Goal: Transaction & Acquisition: Purchase product/service

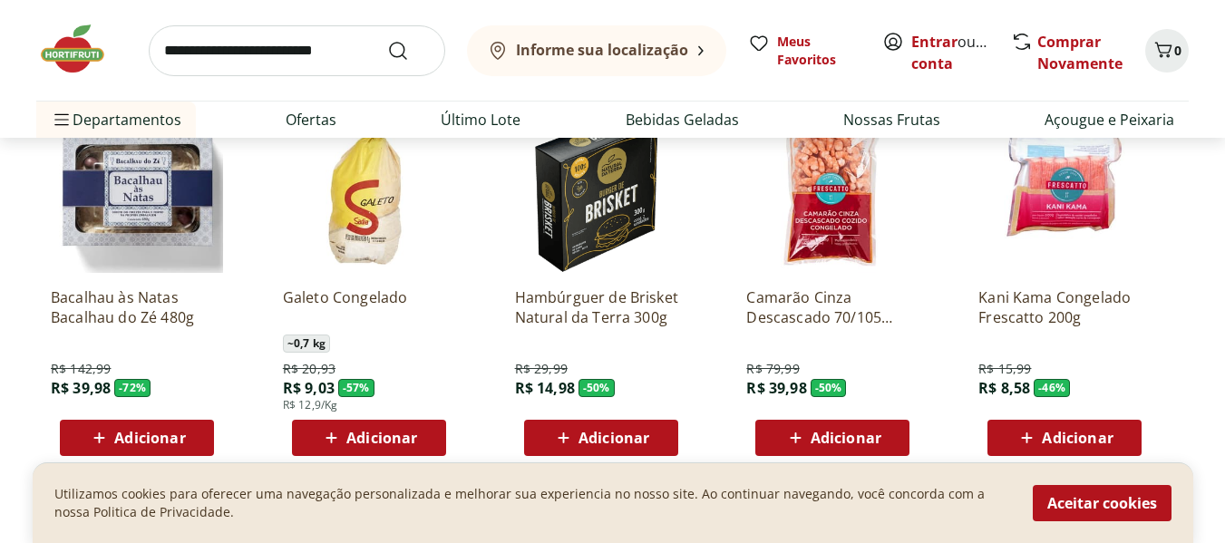
scroll to position [2568, 0]
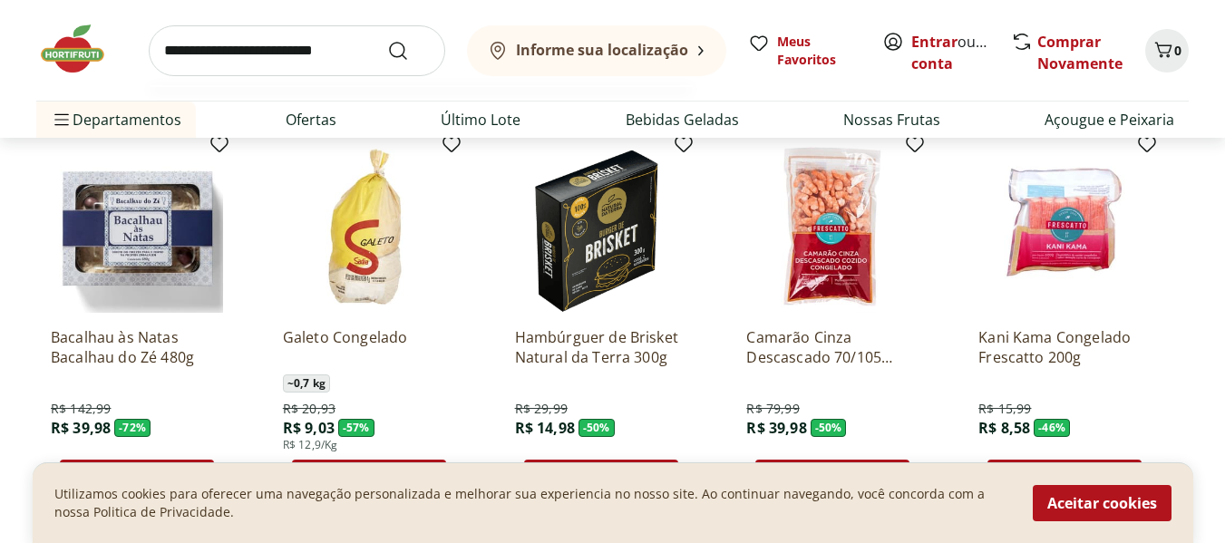
click at [318, 53] on input "search" at bounding box center [297, 50] width 296 height 51
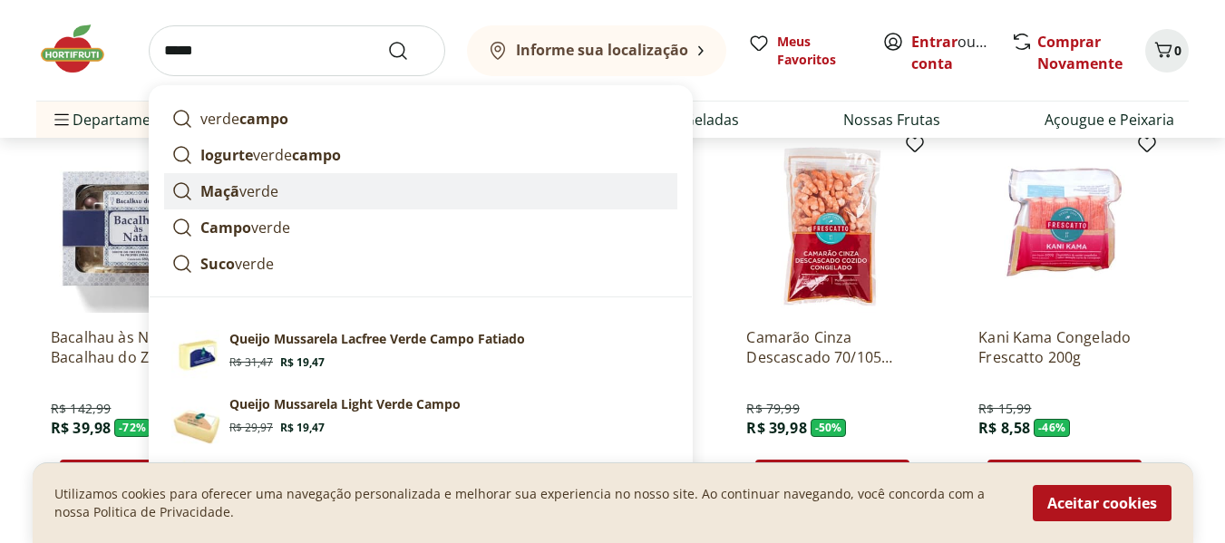
click at [254, 187] on p "Maçã verde" at bounding box center [239, 191] width 78 height 22
type input "**********"
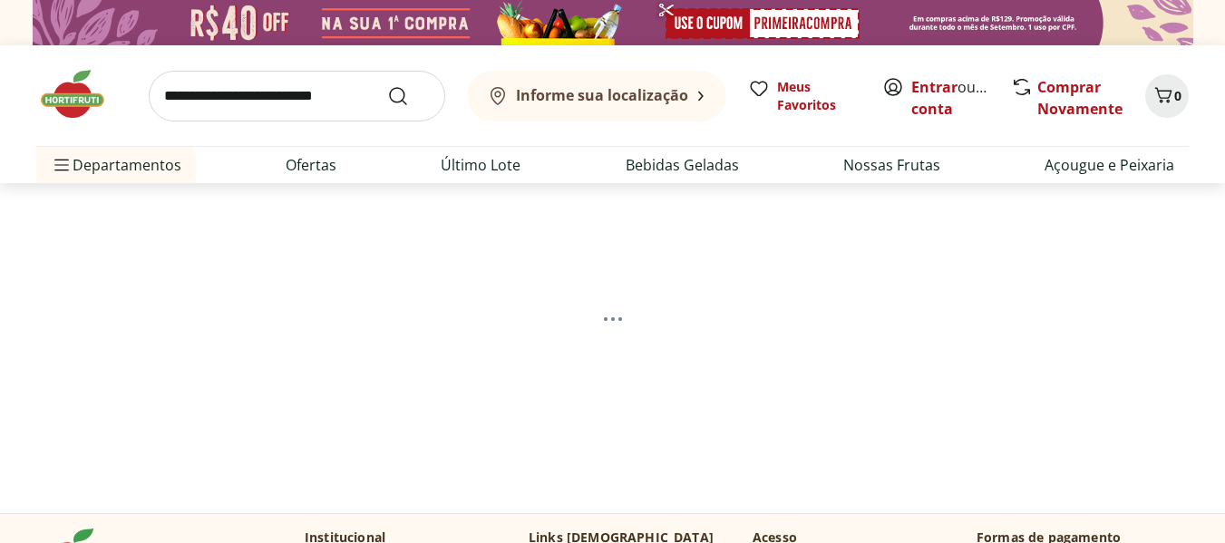
select select "**********"
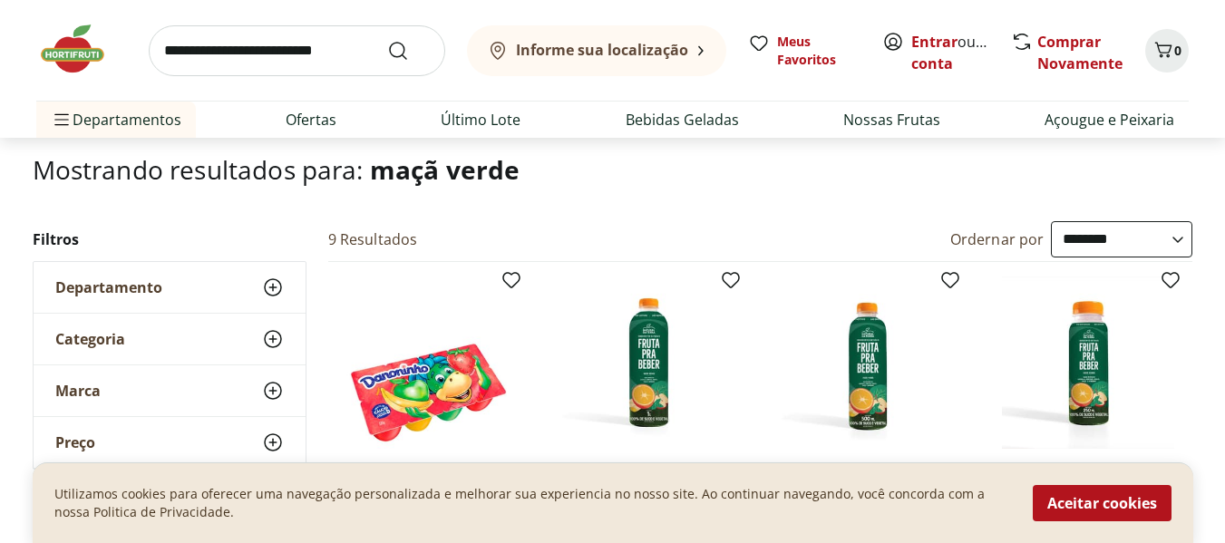
scroll to position [151, 0]
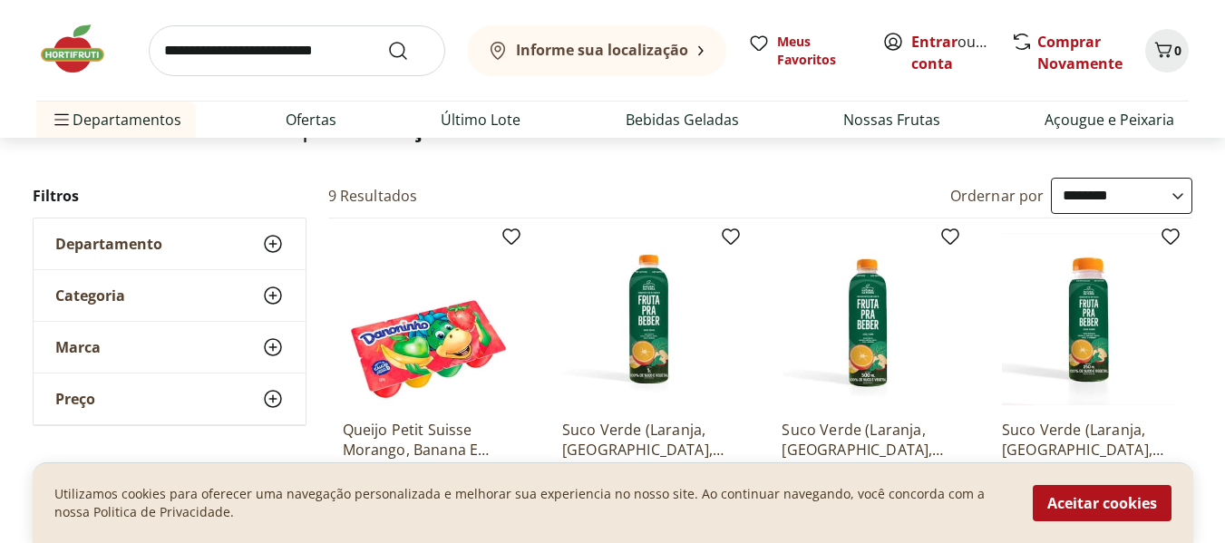
click at [183, 243] on div "Departamento" at bounding box center [170, 243] width 272 height 51
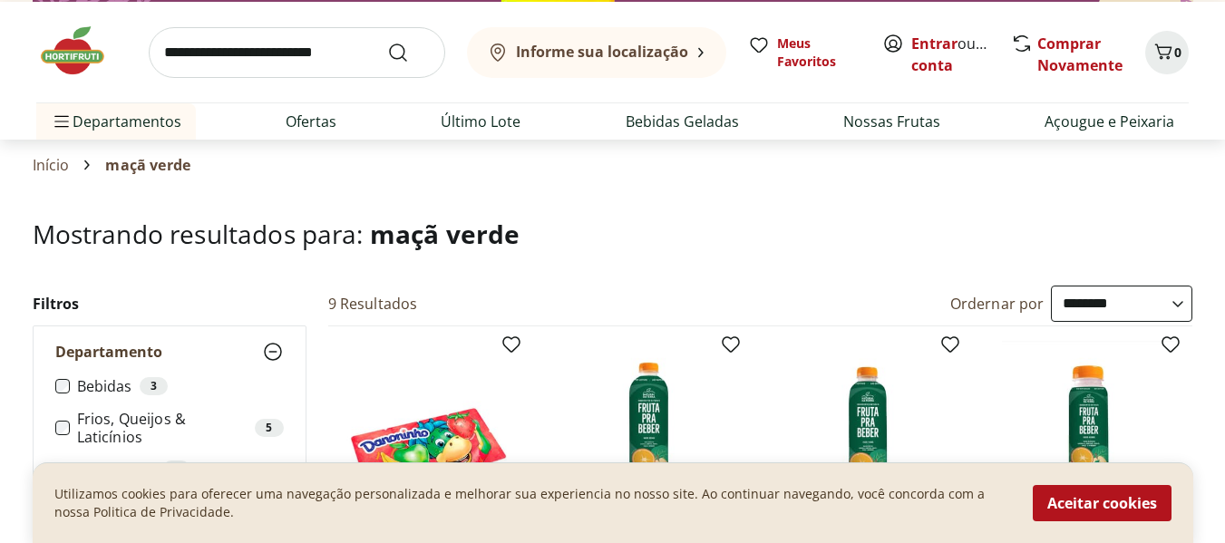
scroll to position [0, 0]
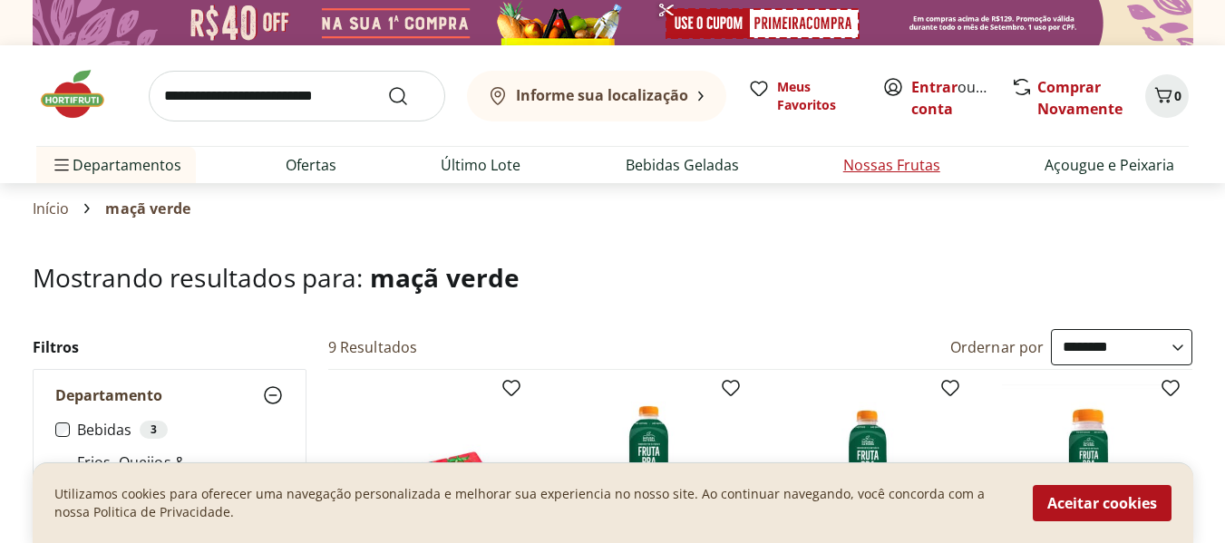
click at [857, 168] on link "Nossas Frutas" at bounding box center [891, 165] width 97 height 22
select select "**********"
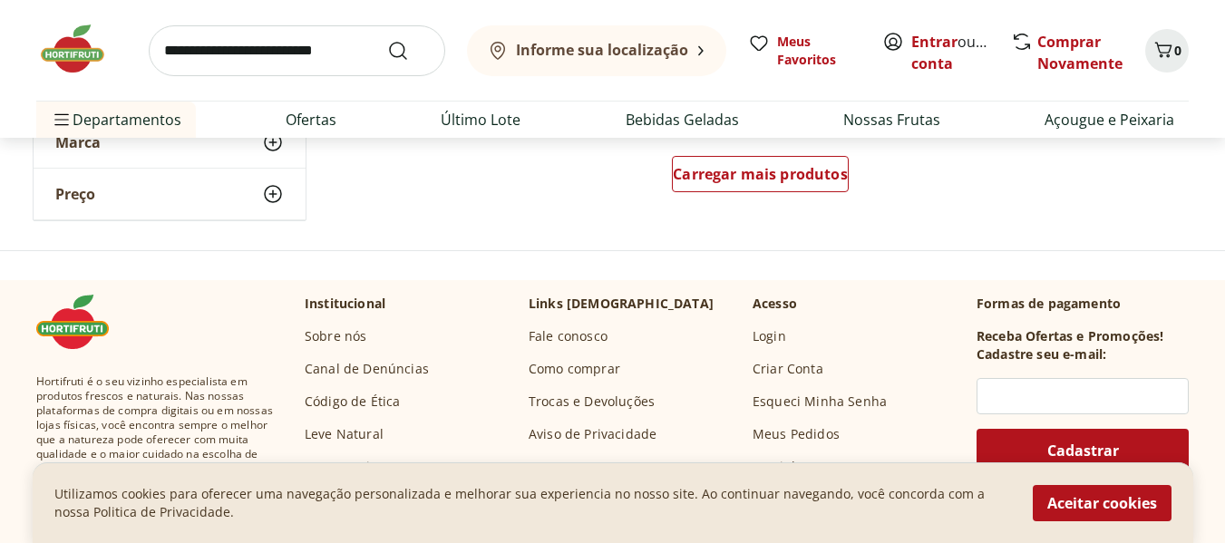
scroll to position [1360, 0]
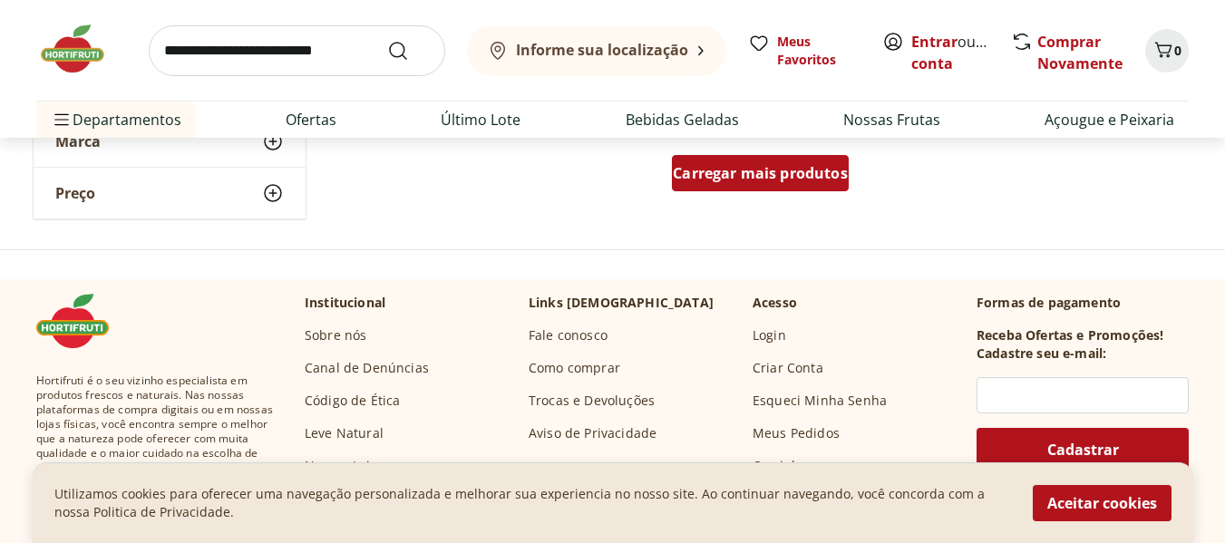
click at [744, 188] on div "Carregar mais produtos" at bounding box center [760, 173] width 177 height 36
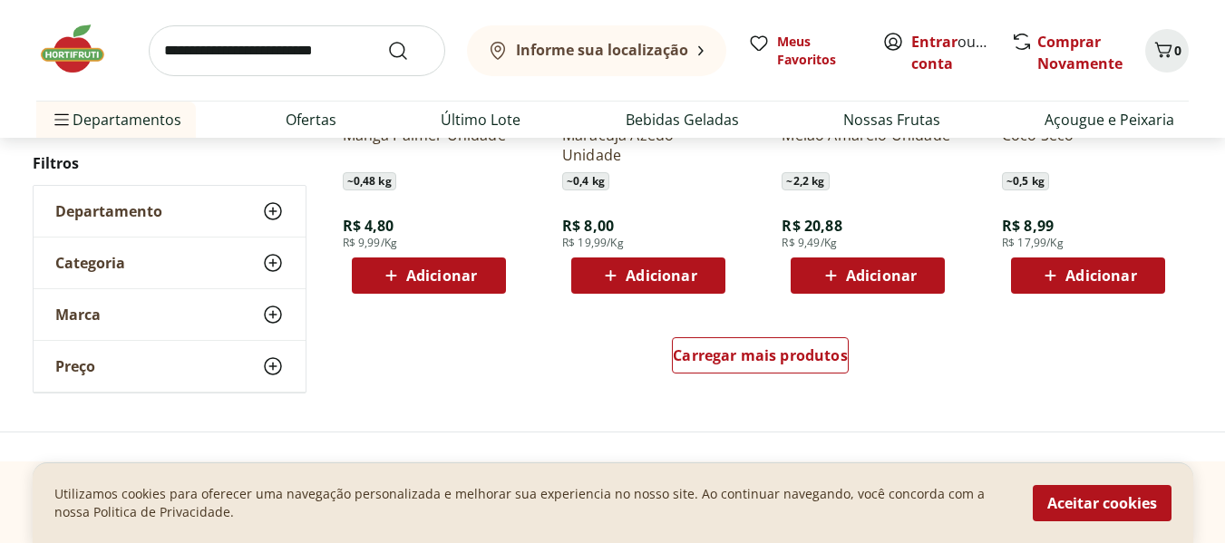
scroll to position [2418, 0]
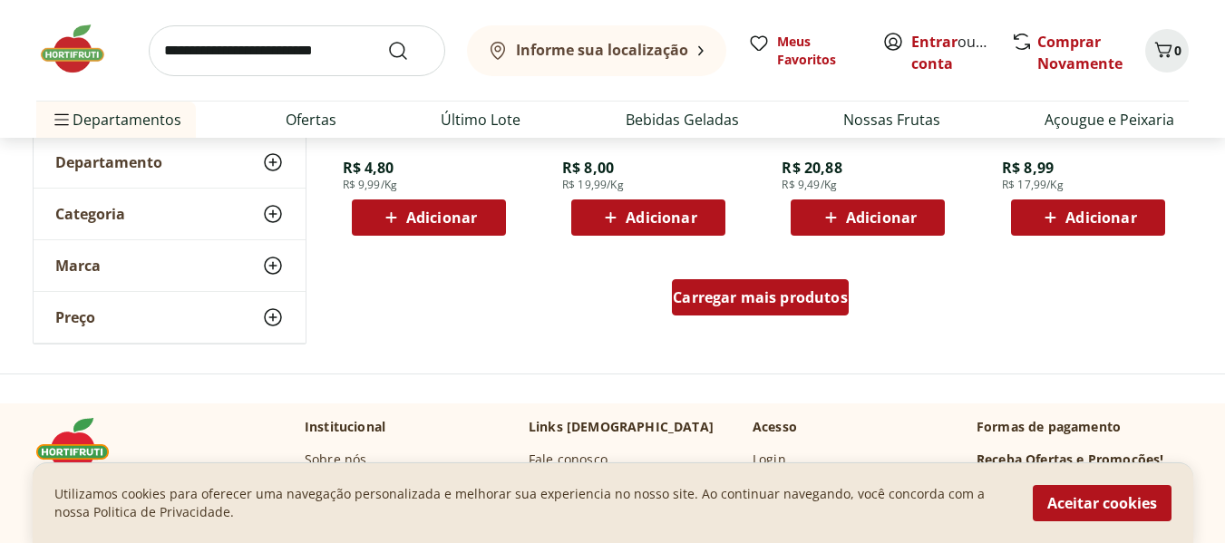
click at [771, 304] on span "Carregar mais produtos" at bounding box center [760, 297] width 175 height 15
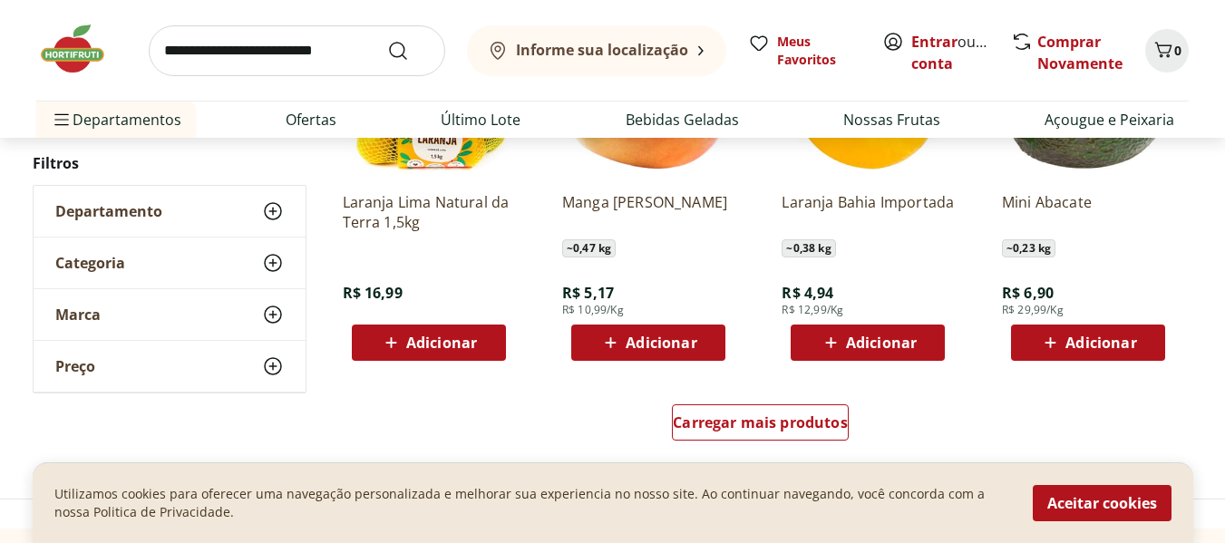
scroll to position [3626, 0]
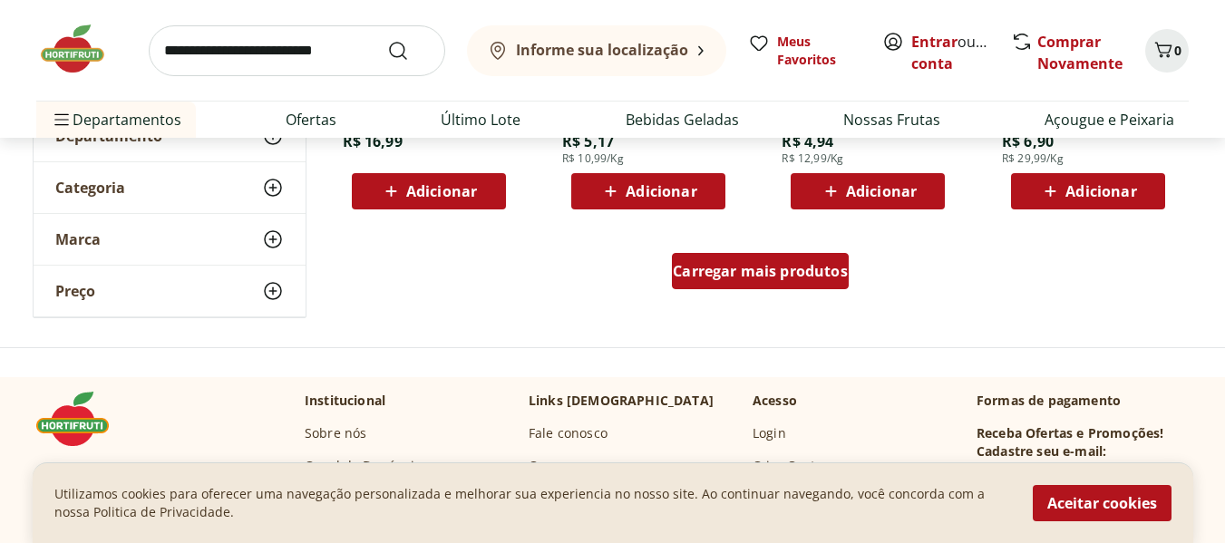
click at [761, 292] on link "Carregar mais produtos" at bounding box center [760, 275] width 177 height 44
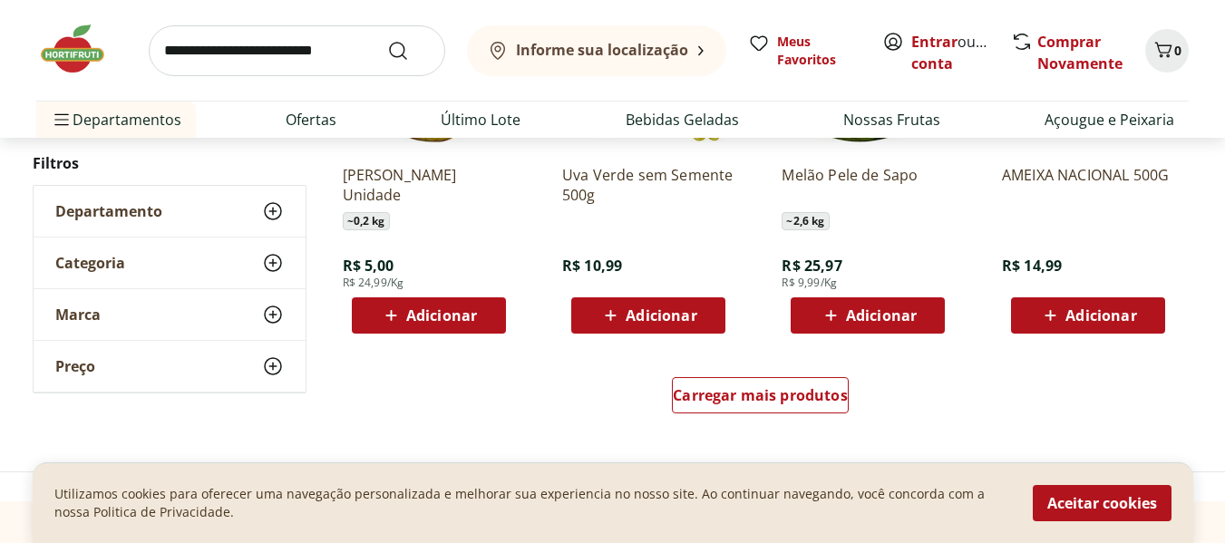
scroll to position [4835, 0]
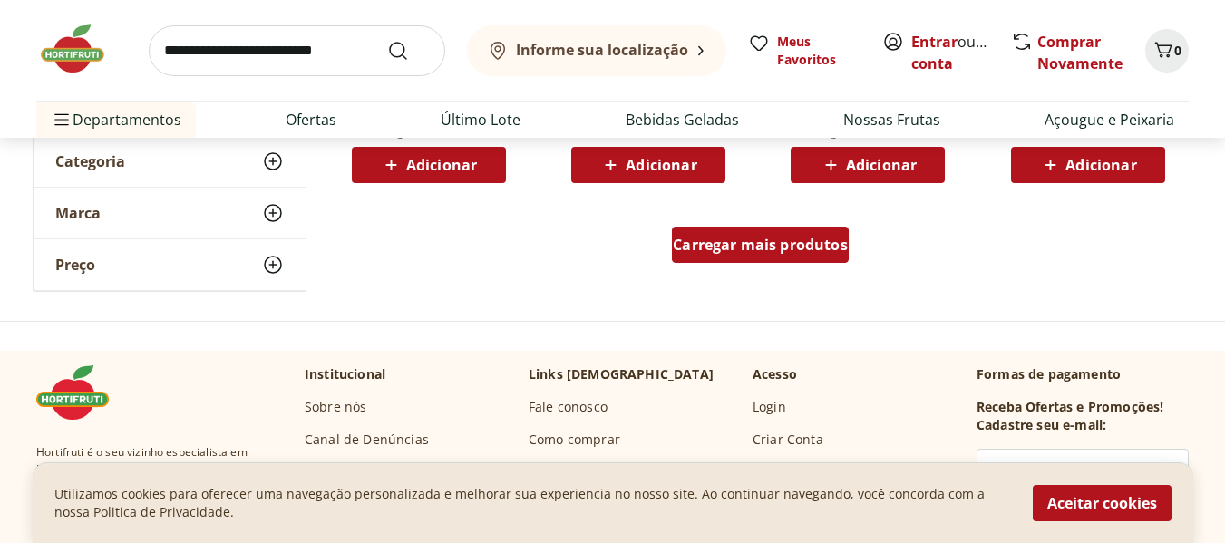
click at [763, 263] on div "Carregar mais produtos" at bounding box center [760, 245] width 177 height 36
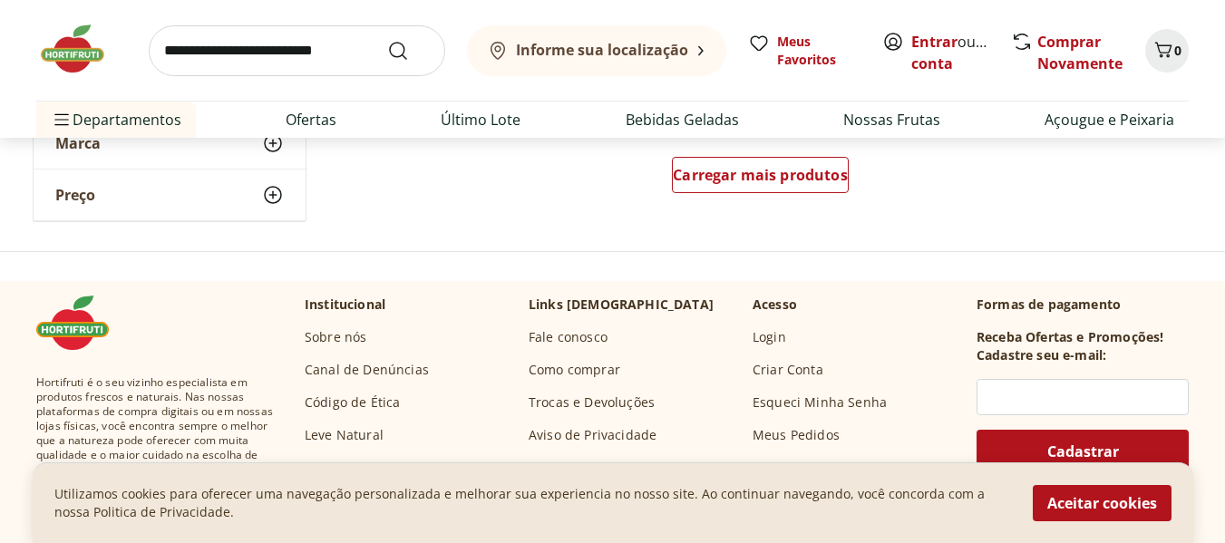
scroll to position [6044, 0]
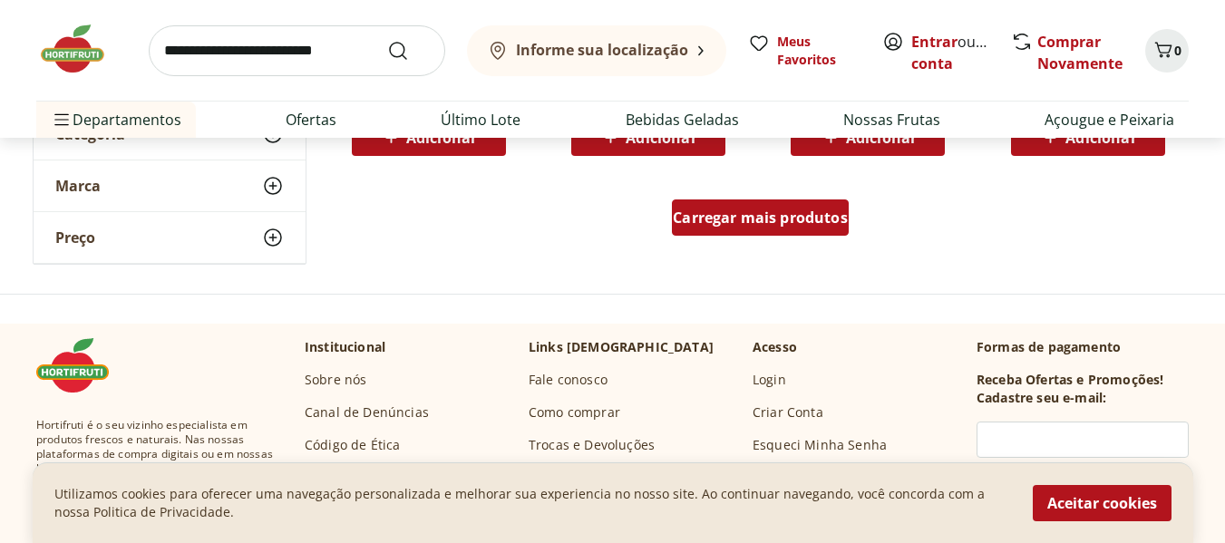
click at [770, 228] on div "Carregar mais produtos" at bounding box center [760, 217] width 177 height 36
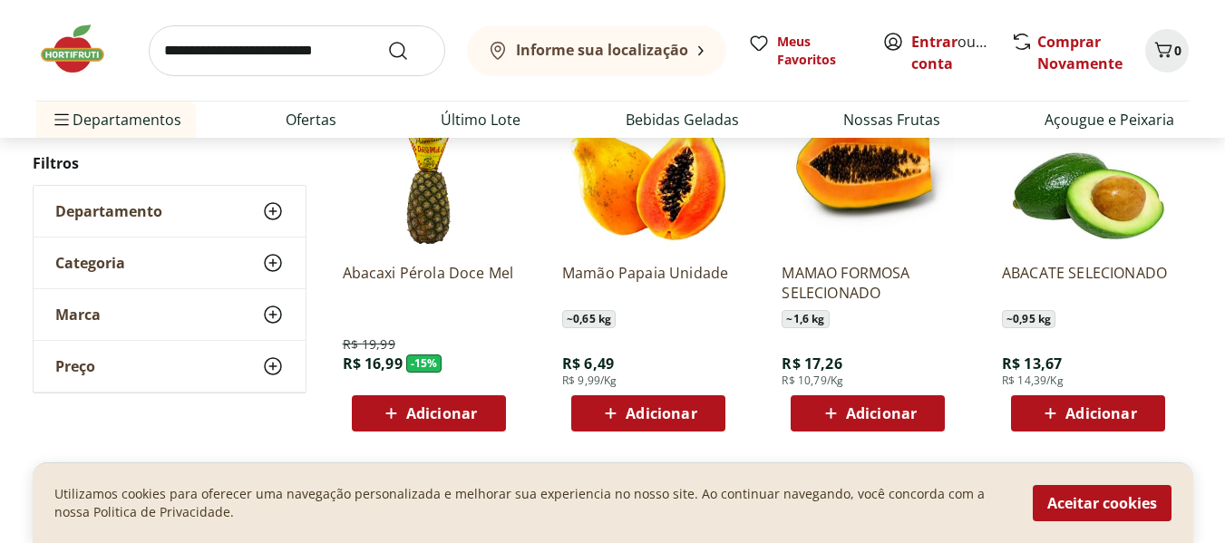
scroll to position [302, 0]
